Goal: Information Seeking & Learning: Learn about a topic

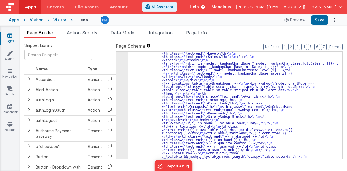
scroll to position [67, 0]
click at [199, 7] on span "Help" at bounding box center [194, 7] width 9 height 6
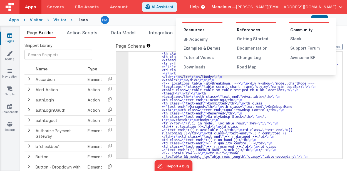
click at [207, 49] on div "Examples & Demos" at bounding box center [202, 49] width 39 height 6
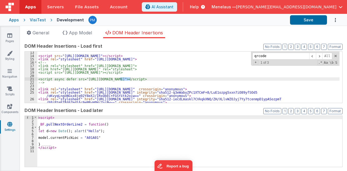
scroll to position [41, 0]
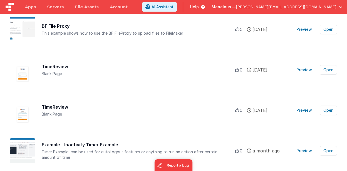
scroll to position [278, 0]
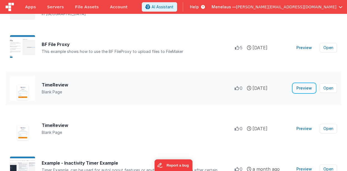
click at [304, 86] on button "Preview" at bounding box center [304, 88] width 22 height 9
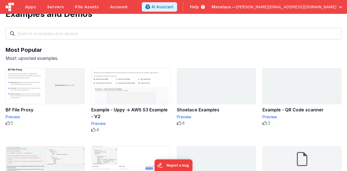
scroll to position [0, 0]
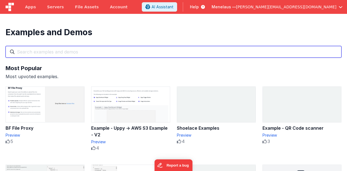
click at [120, 51] on input "text" at bounding box center [173, 52] width 335 height 12
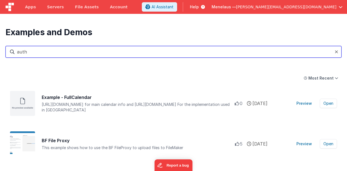
type input "auth"
click at [55, 51] on input "auth" at bounding box center [173, 52] width 335 height 12
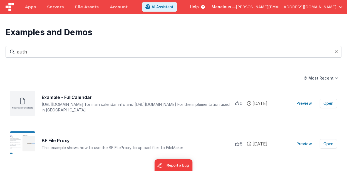
click at [336, 51] on icon at bounding box center [335, 52] width 3 height 4
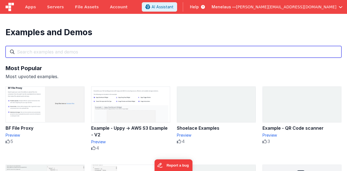
click at [78, 51] on input "text" at bounding box center [173, 52] width 335 height 12
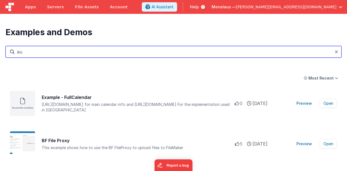
type input "a"
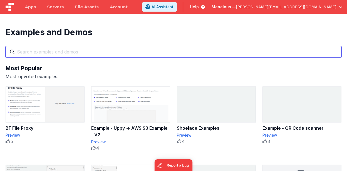
click at [39, 52] on input "text" at bounding box center [173, 52] width 335 height 12
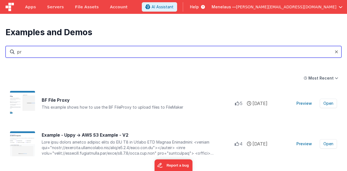
type input "p"
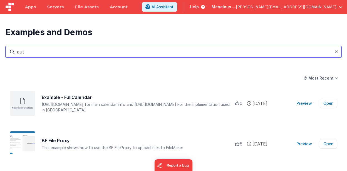
type input "auth"
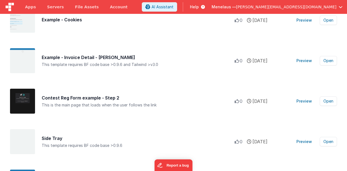
scroll to position [3814, 0]
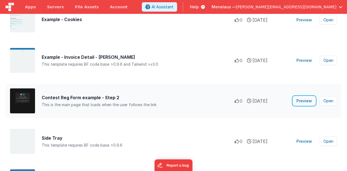
click at [301, 100] on button "Preview" at bounding box center [304, 101] width 22 height 9
click at [329, 101] on button "Open" at bounding box center [327, 100] width 17 height 9
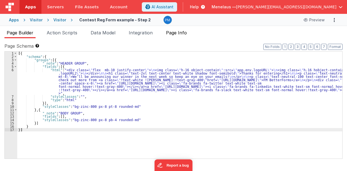
click at [176, 32] on span "Page Info" at bounding box center [176, 33] width 21 height 6
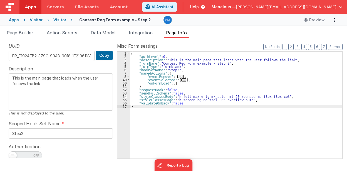
click at [177, 77] on span "..." at bounding box center [179, 76] width 5 height 3
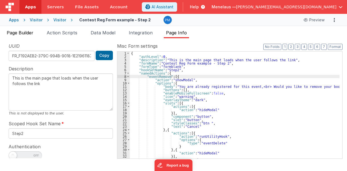
click at [29, 34] on span "Page Builder" at bounding box center [20, 33] width 27 height 6
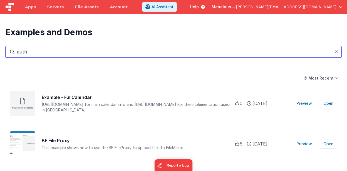
click at [17, 53] on input "auth" at bounding box center [173, 52] width 335 height 12
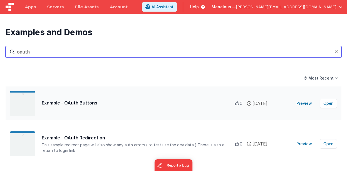
type input "oauth"
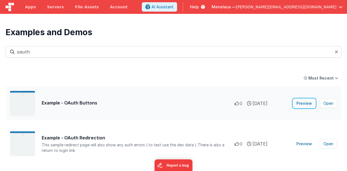
click at [303, 104] on button "Preview" at bounding box center [304, 103] width 22 height 9
